Goal: Information Seeking & Learning: Learn about a topic

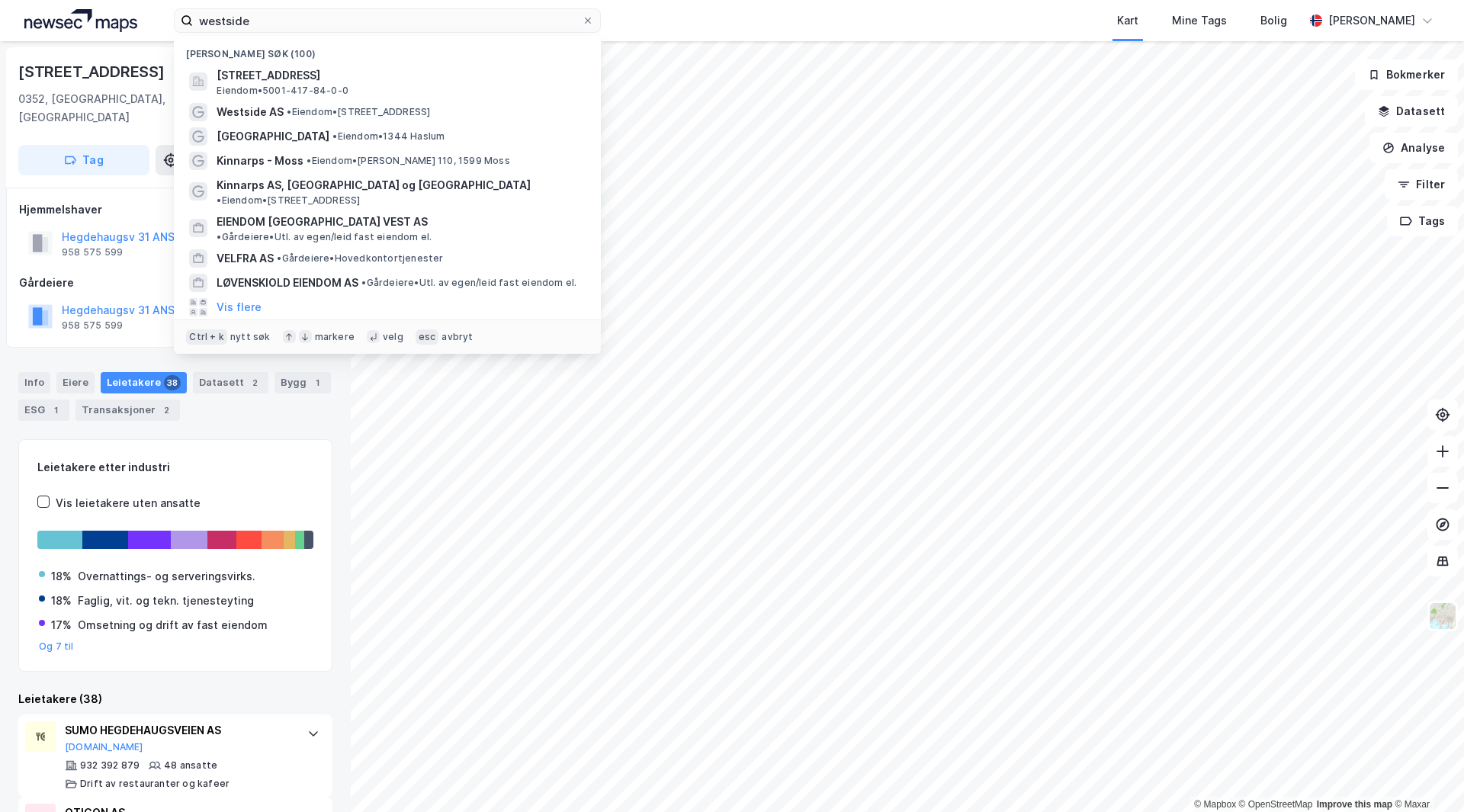
click at [0, 0] on html "westside Nylige søk (100) [STREET_ADDRESS] • 5001-417-84-0-0 Westside AS • Eien…" at bounding box center [732, 406] width 1464 height 812
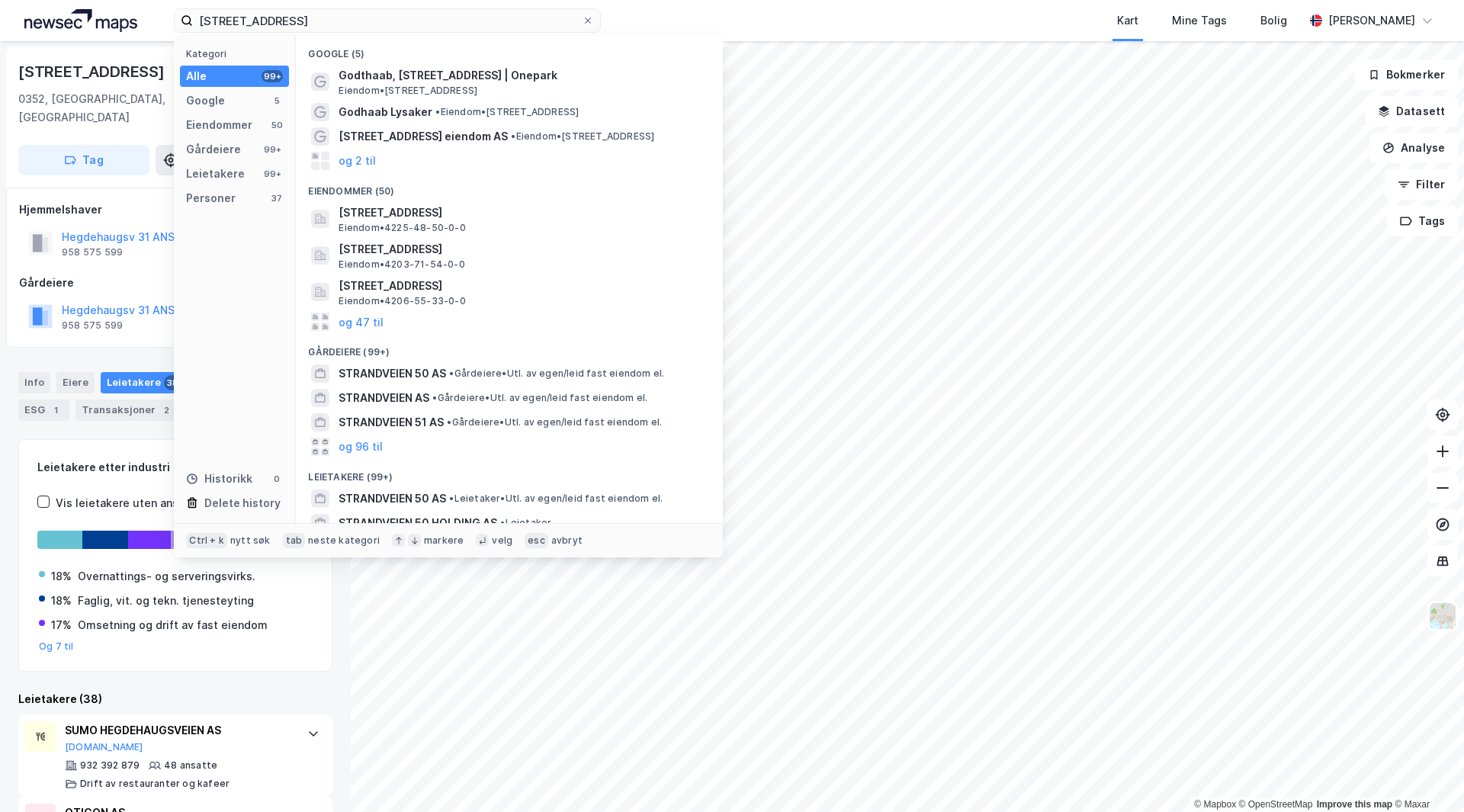
type input "[STREET_ADDRESS]"
click at [375, 28] on input "[STREET_ADDRESS]" at bounding box center [387, 20] width 389 height 23
click at [393, 380] on span "STRANDVEIEN 50 AS" at bounding box center [392, 373] width 107 height 18
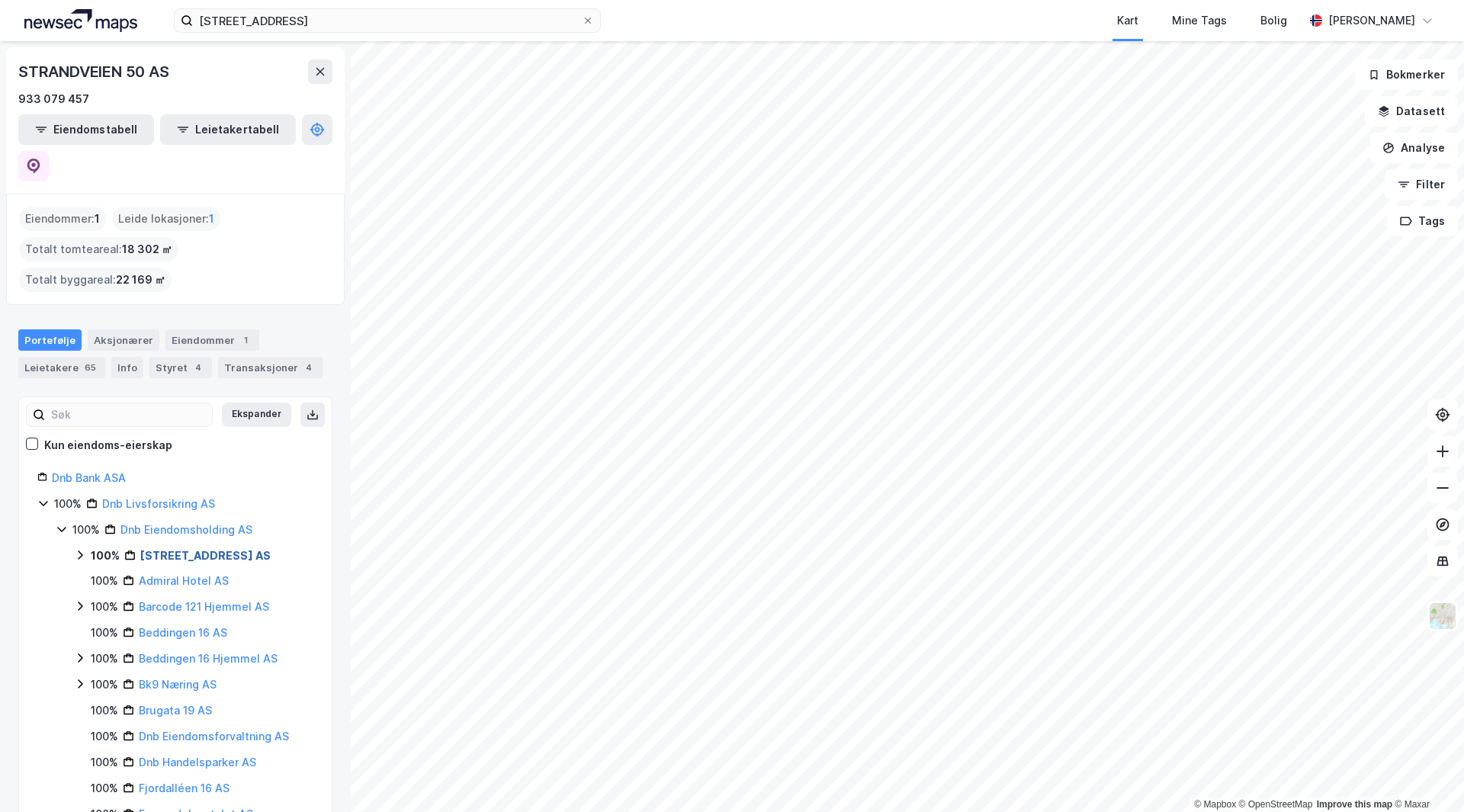
click at [181, 549] on link "[STREET_ADDRESS] AS" at bounding box center [205, 555] width 130 height 13
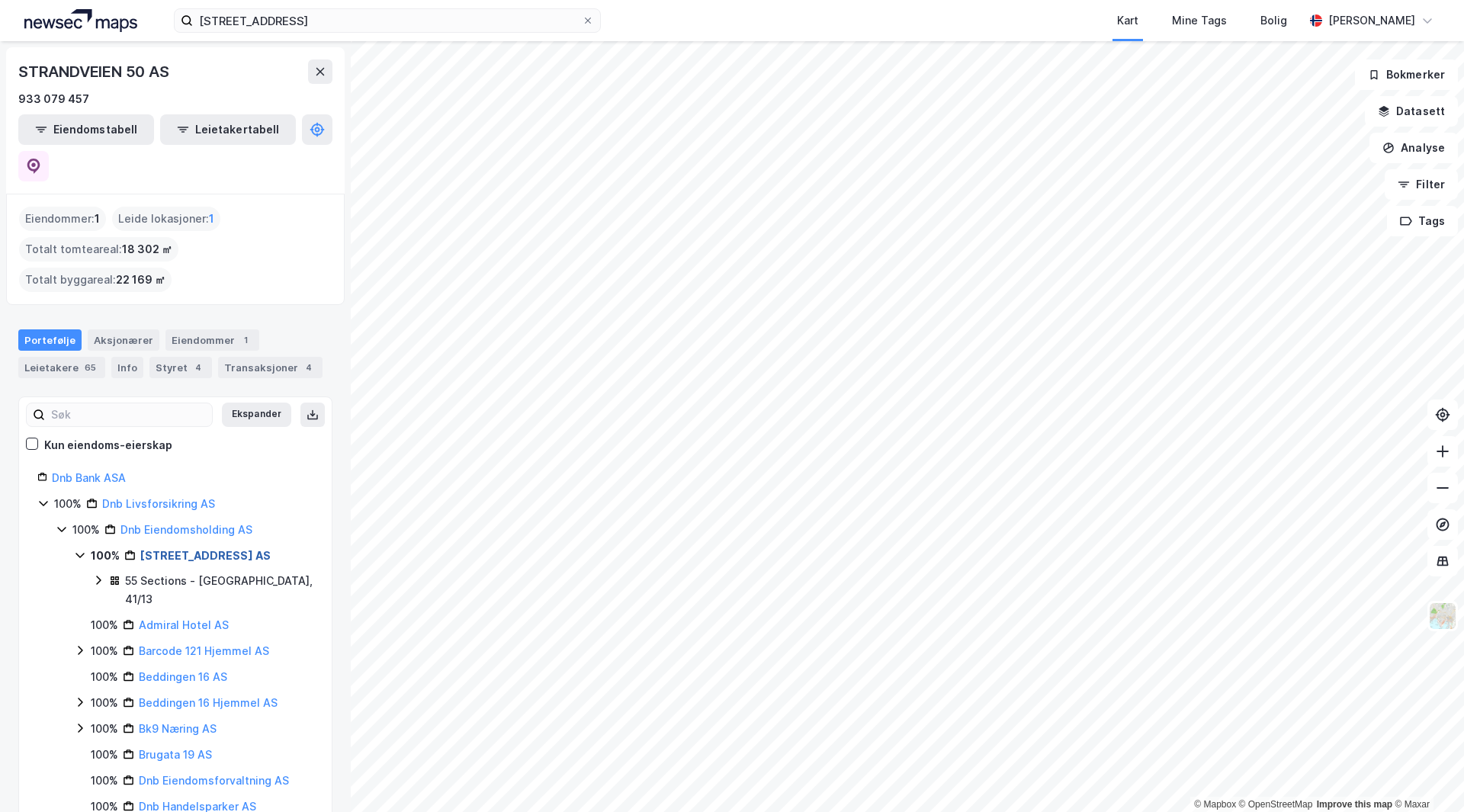
click at [204, 549] on link "[STREET_ADDRESS] AS" at bounding box center [205, 555] width 130 height 13
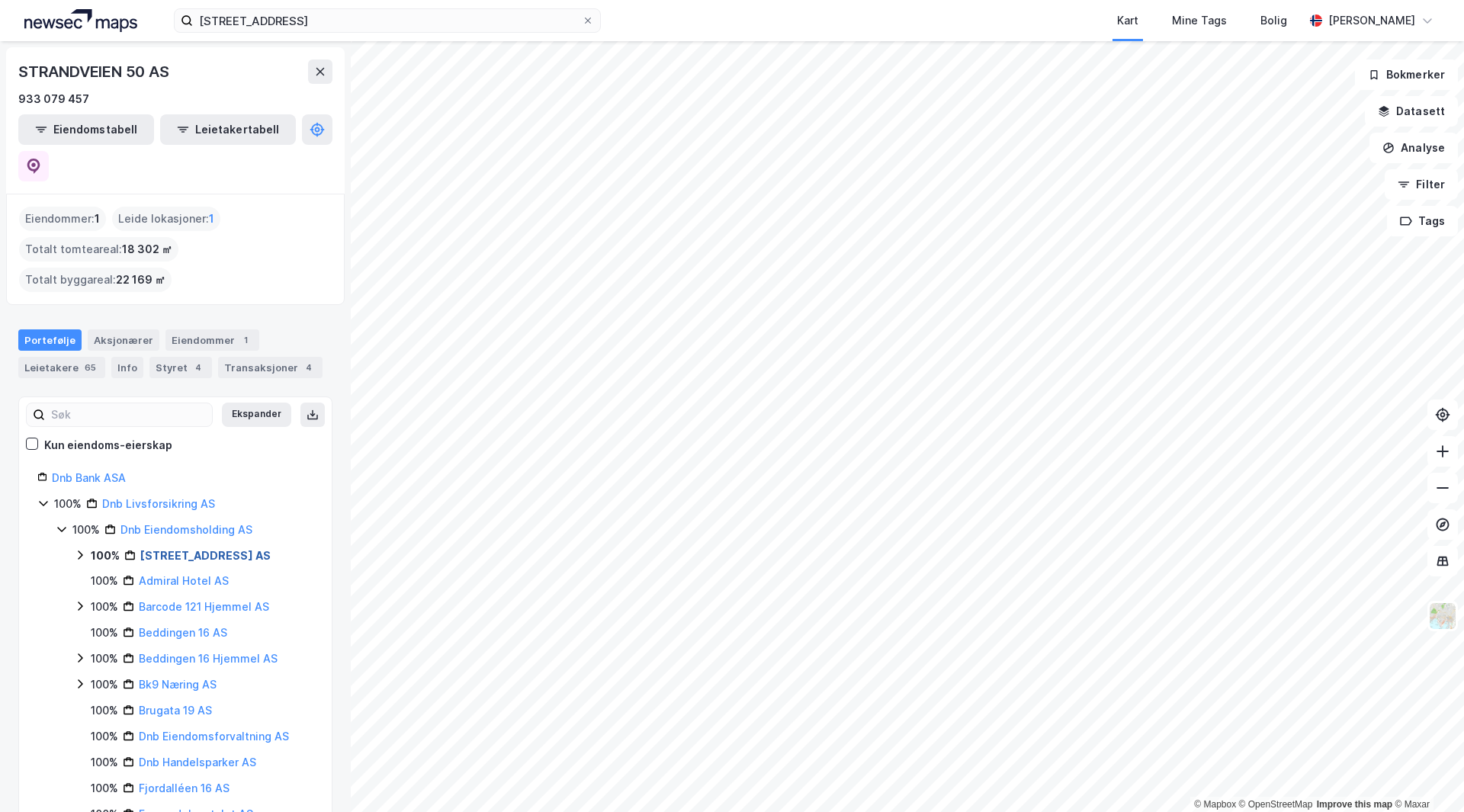
click at [204, 549] on link "[STREET_ADDRESS] AS" at bounding box center [205, 555] width 130 height 13
